Goal: Task Accomplishment & Management: Use online tool/utility

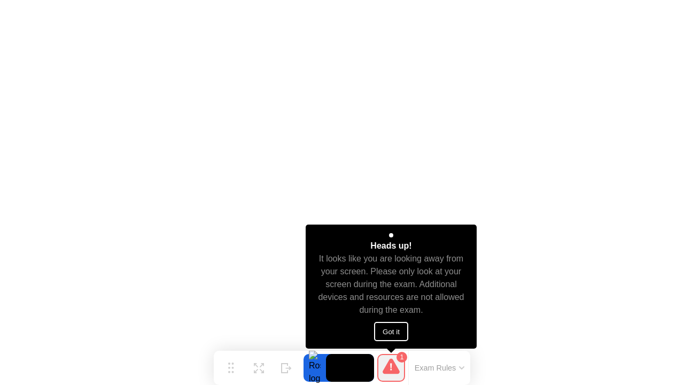
click at [384, 333] on button "Got it" at bounding box center [391, 331] width 34 height 19
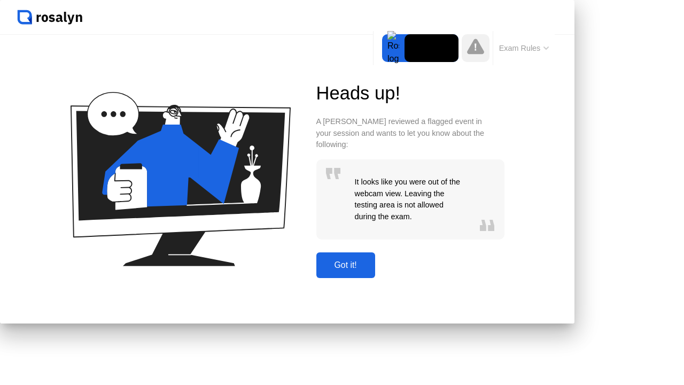
click at [372, 270] on div "Got it!" at bounding box center [346, 265] width 52 height 10
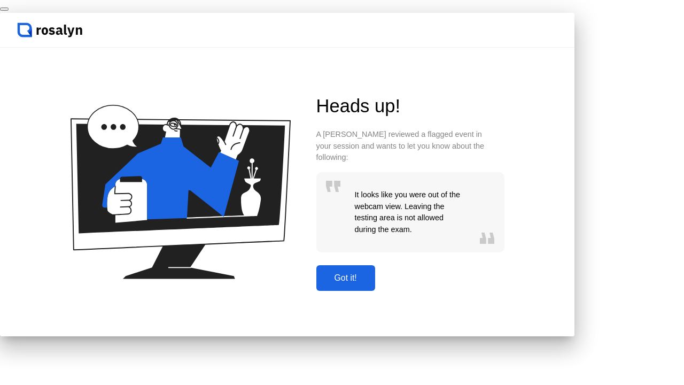
click div "End Proctoring Session"
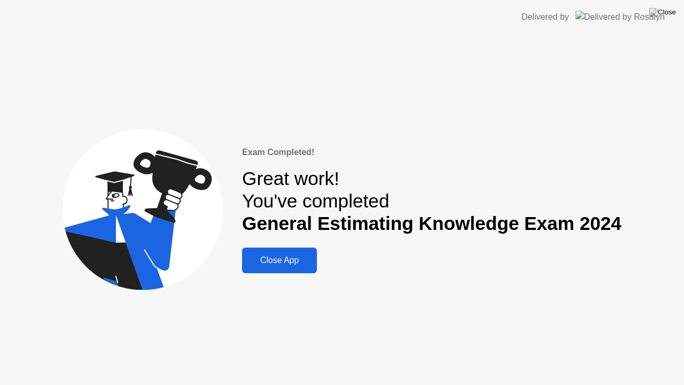
click at [293, 265] on div "Close App" at bounding box center [279, 261] width 68 height 10
